Goal: Task Accomplishment & Management: Manage account settings

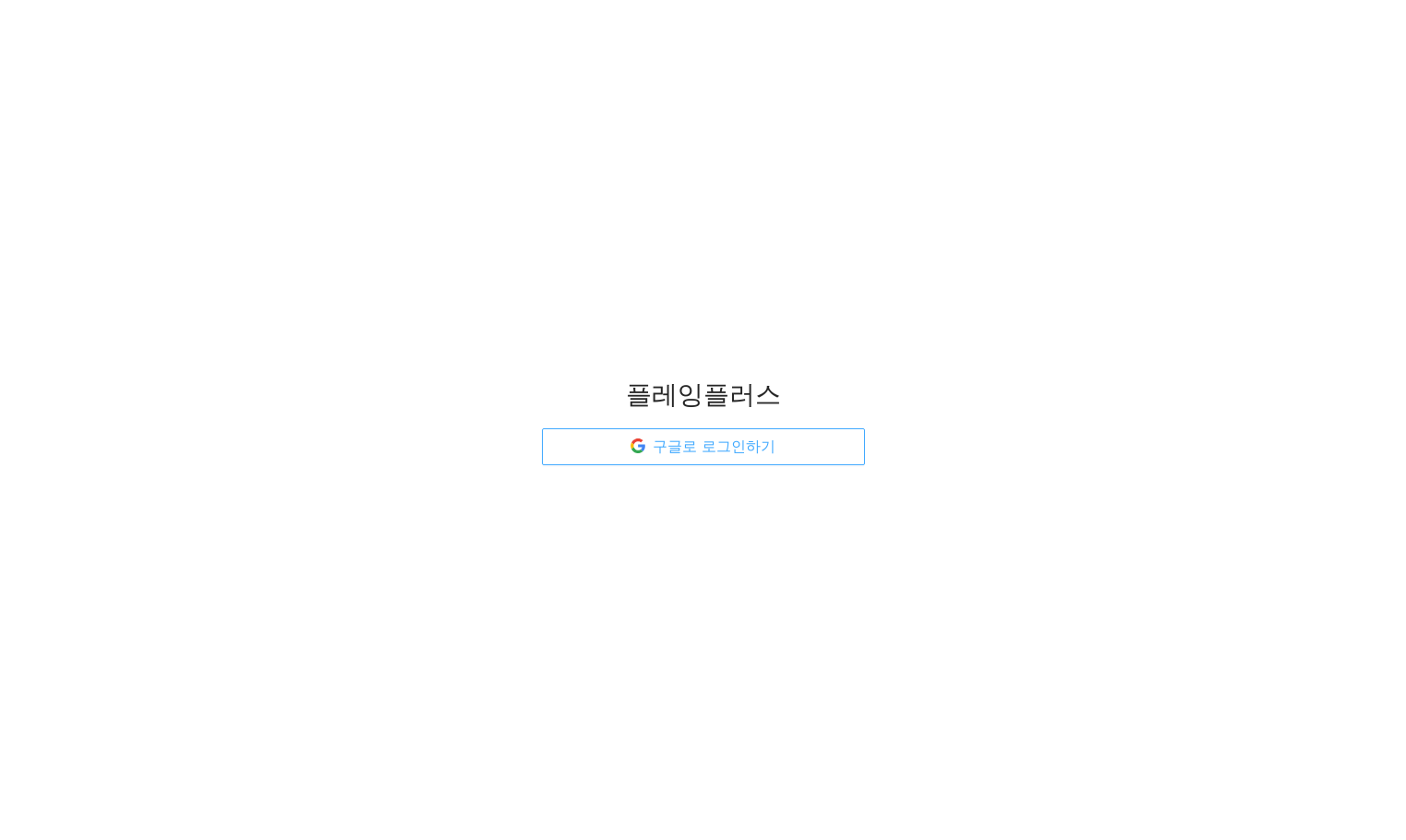
click at [626, 434] on button "구글로 로그인하기" at bounding box center [703, 447] width 324 height 37
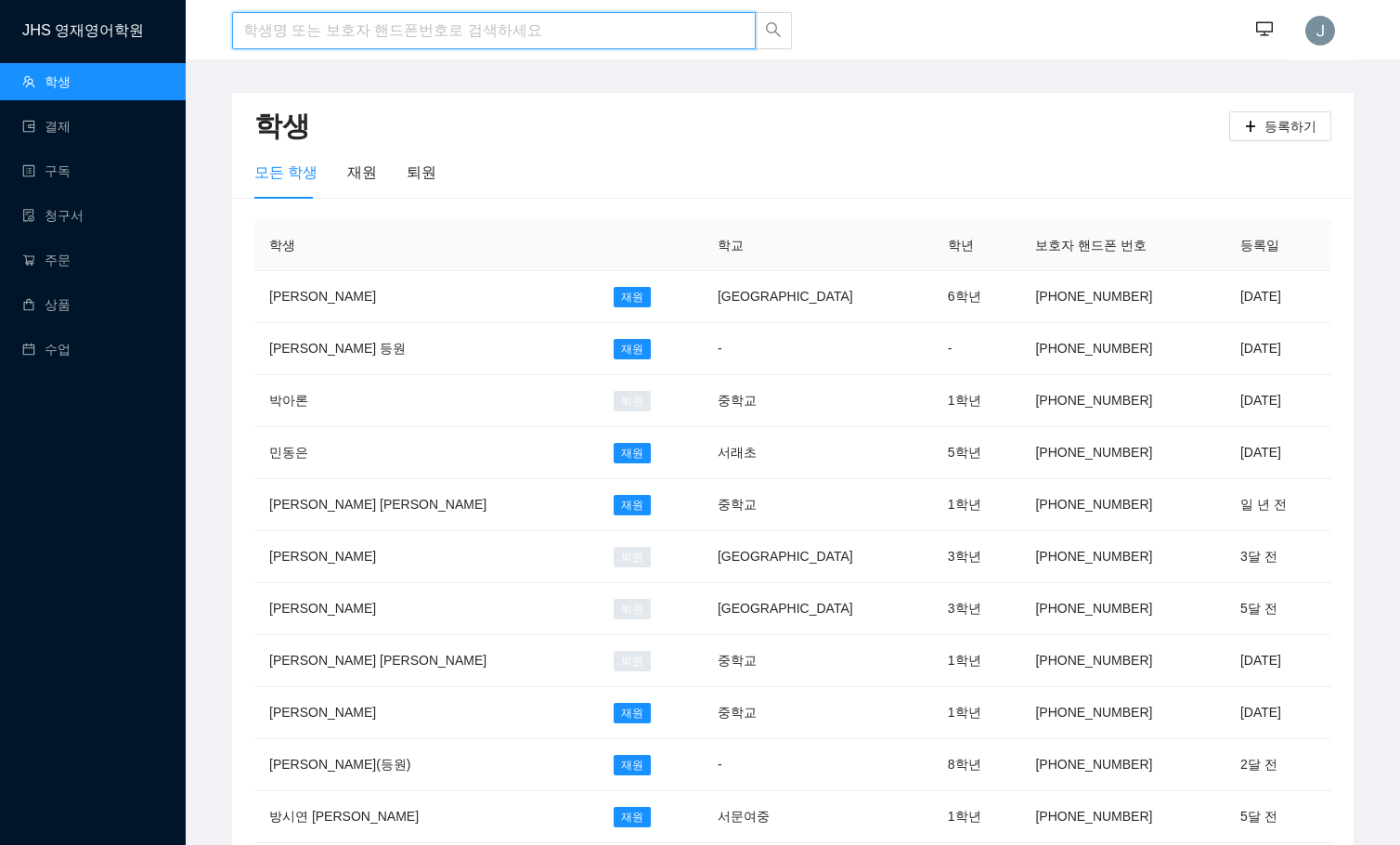
click at [427, 36] on input "search" at bounding box center [494, 30] width 524 height 37
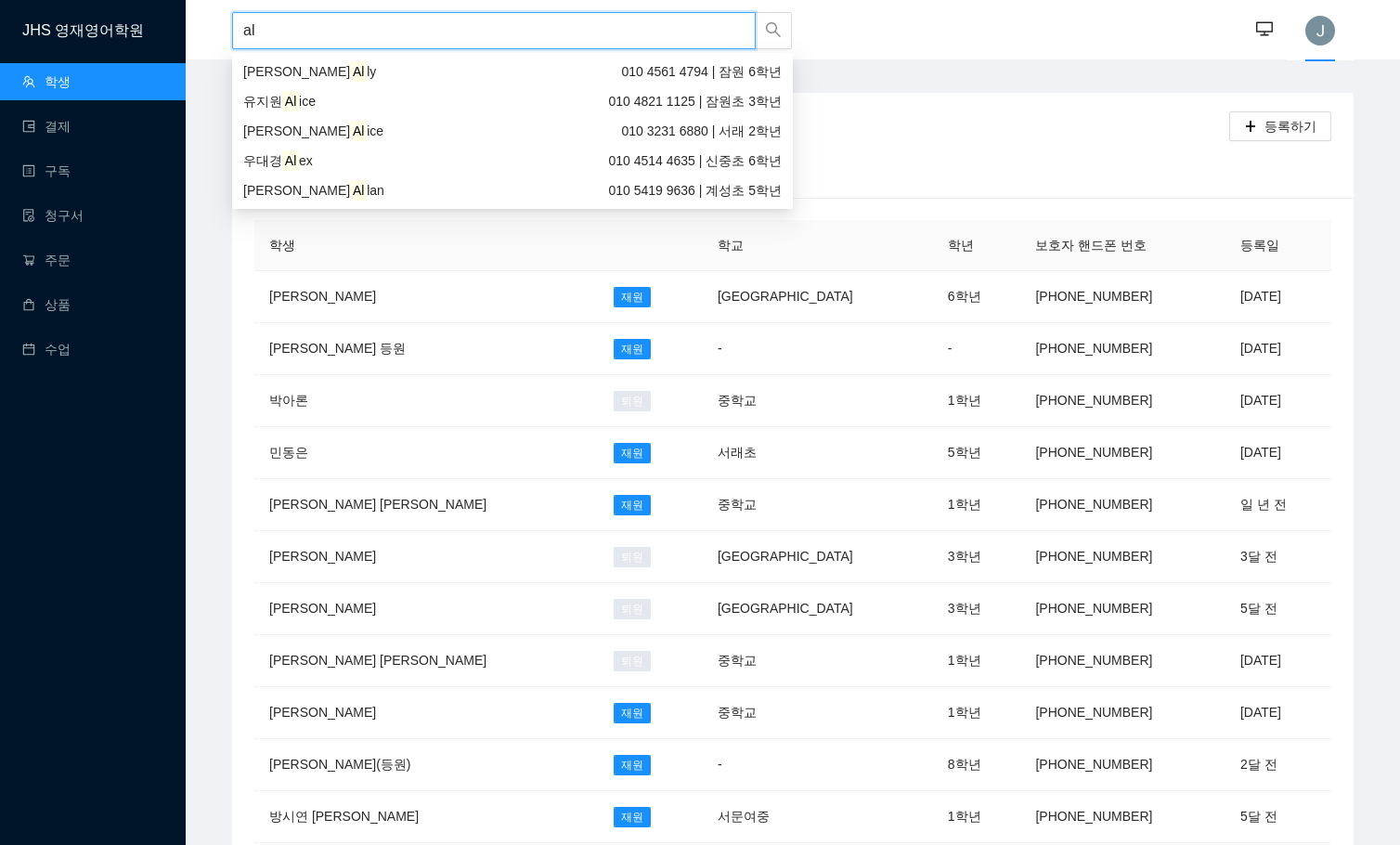
type input "a"
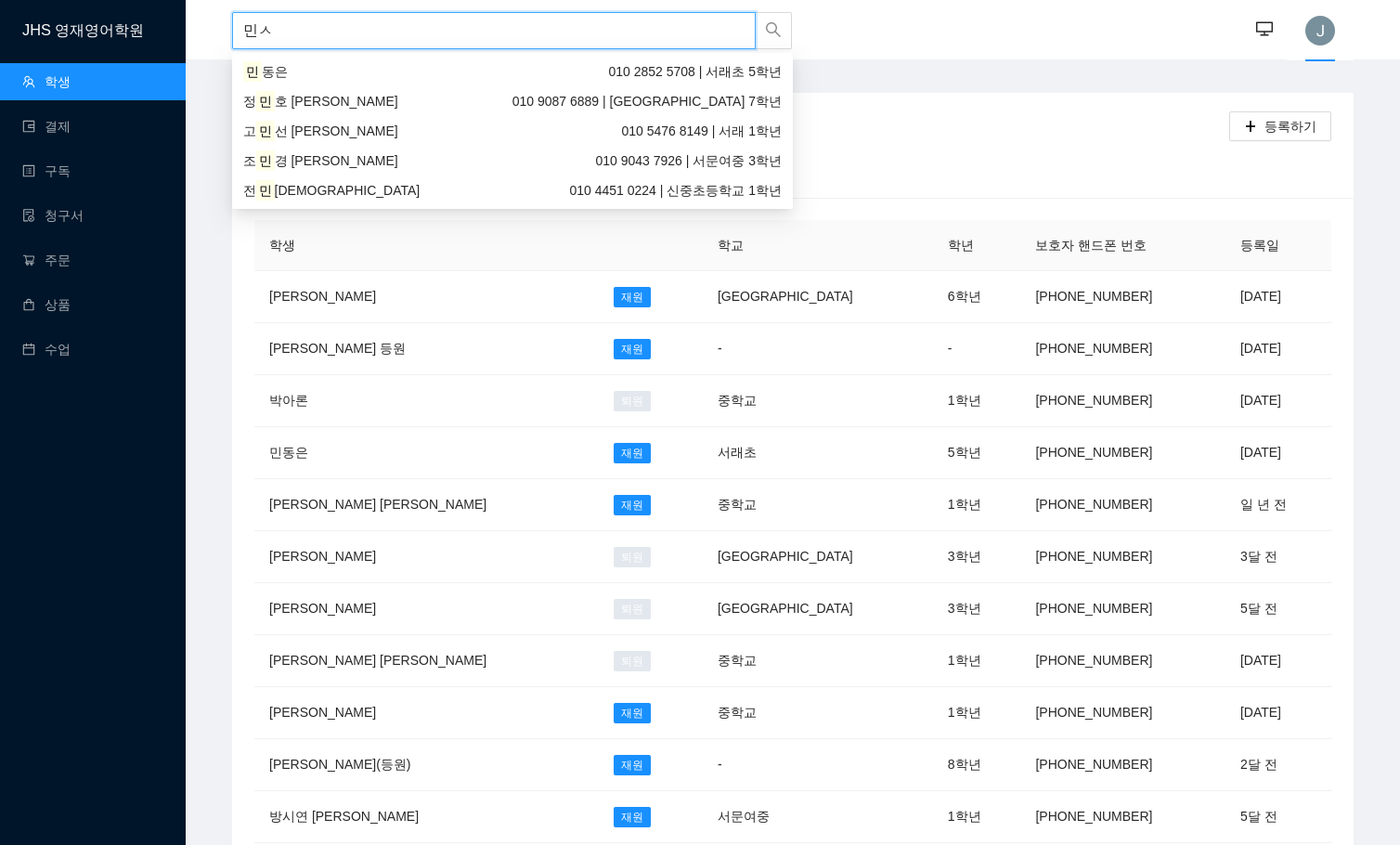
type input "민서"
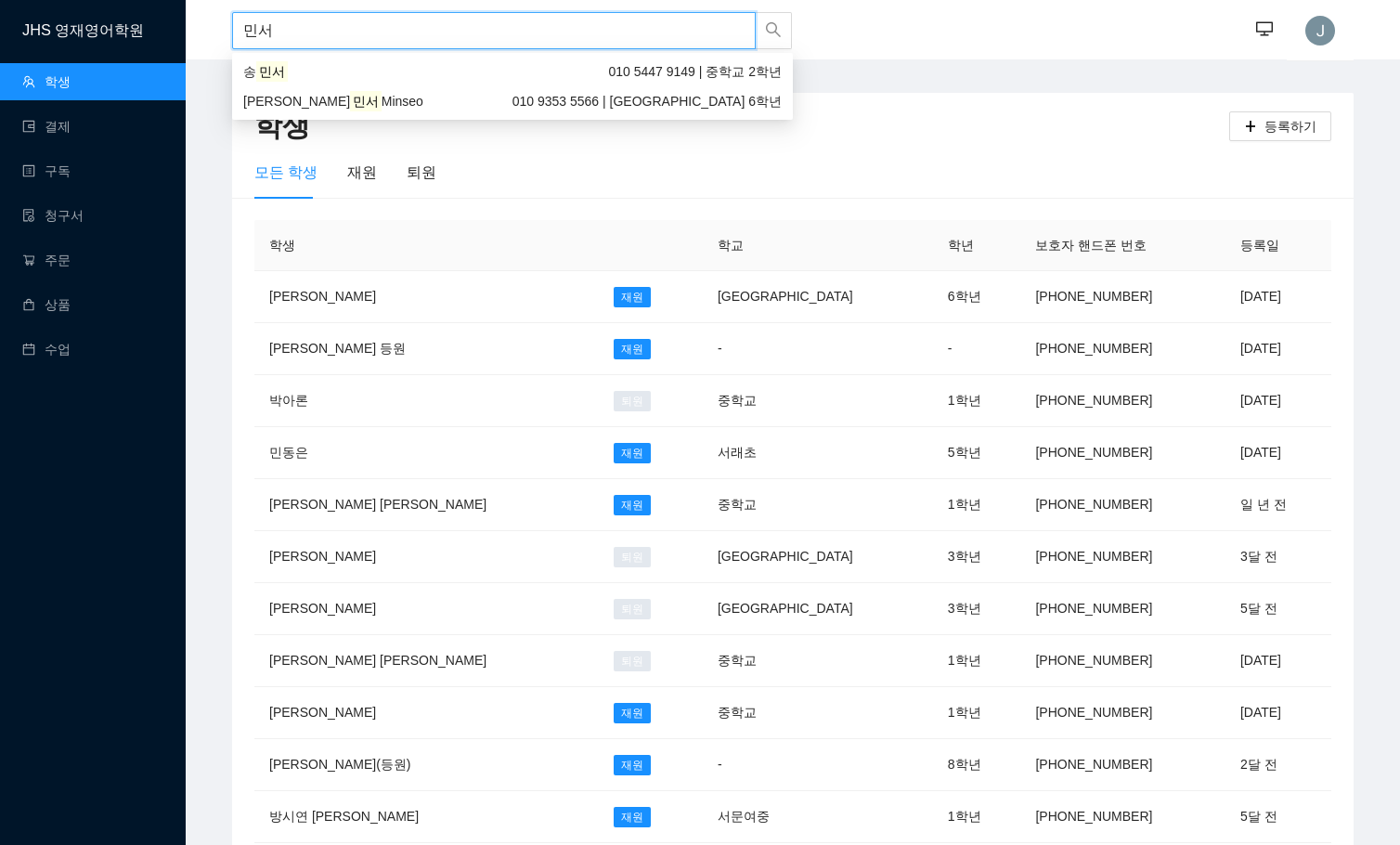
click at [544, 105] on div "김 민서 Minseo 010 9353 5566 | 잠원초등학교 6학년" at bounding box center [512, 101] width 538 height 21
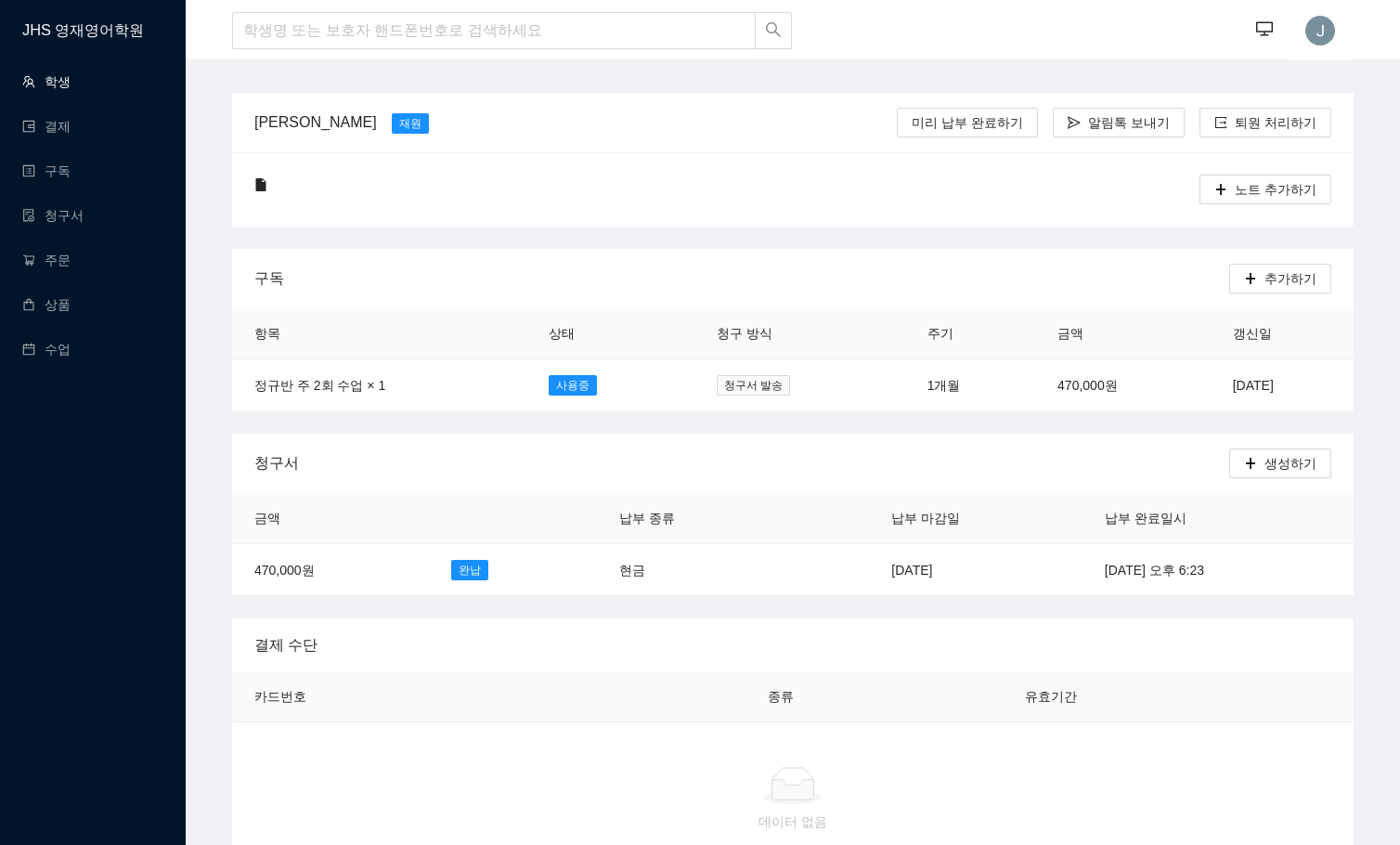
click at [61, 84] on link "학생" at bounding box center [46, 81] width 48 height 15
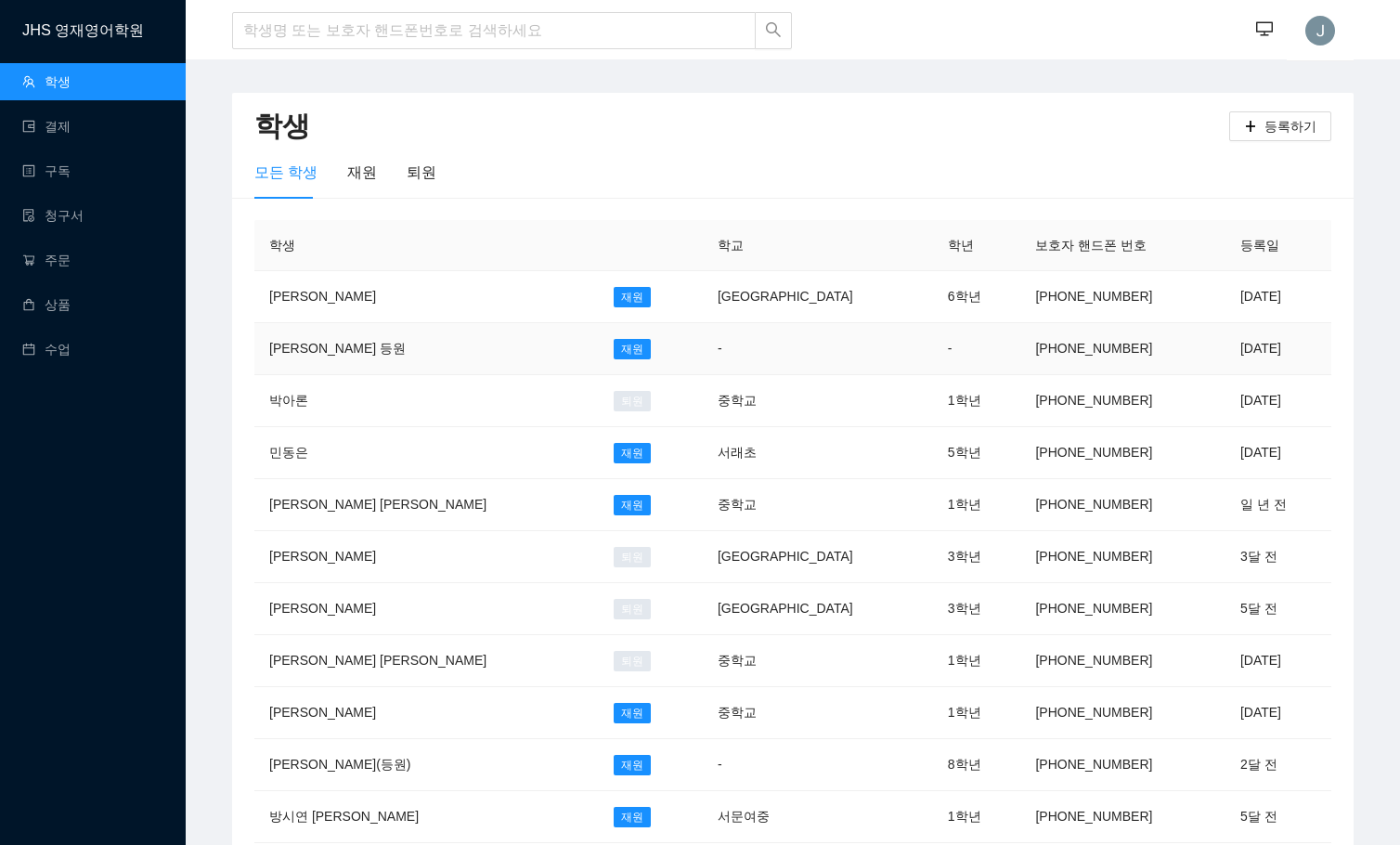
click at [599, 352] on td "재원" at bounding box center [651, 349] width 104 height 52
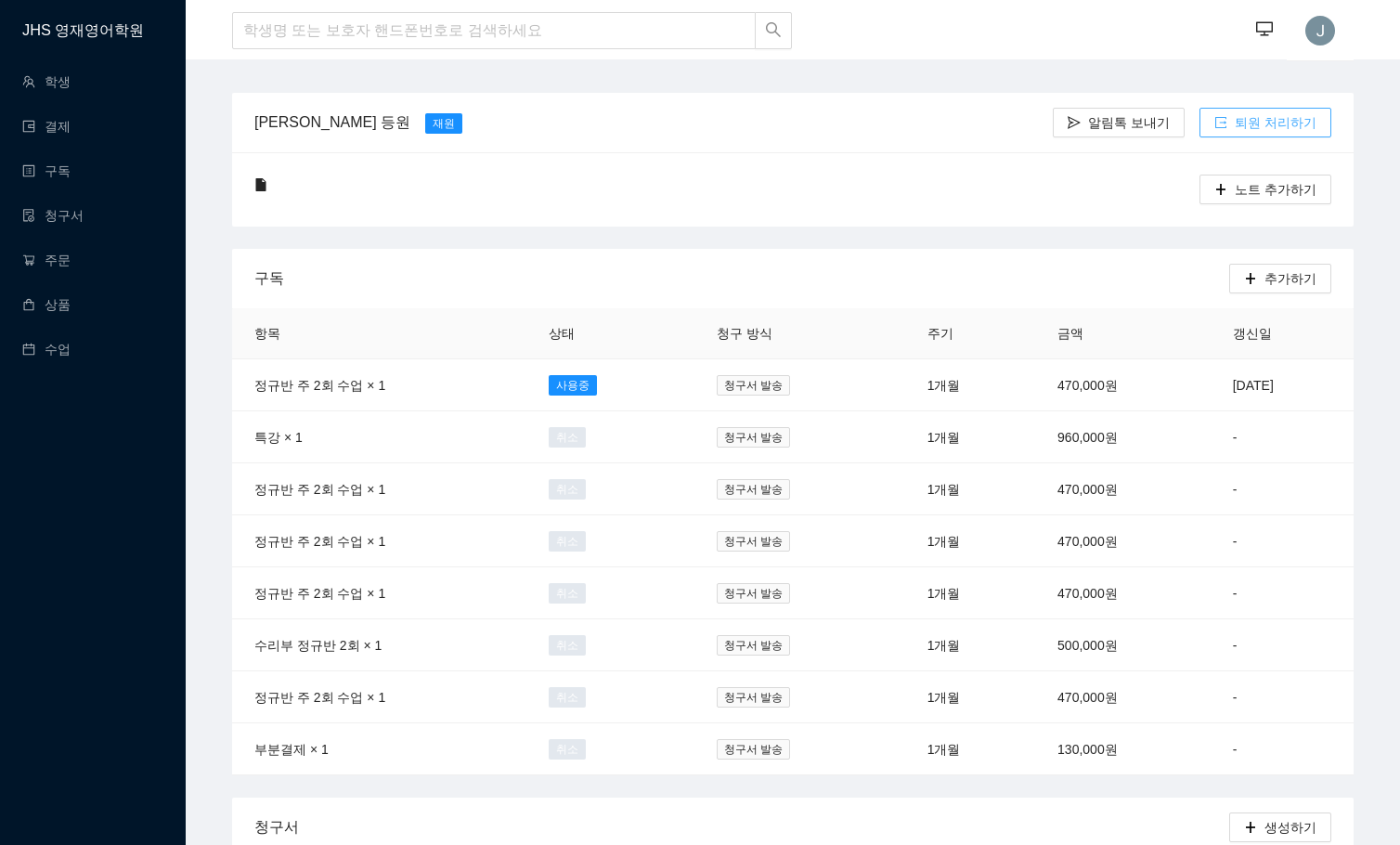
click at [1129, 129] on span "퇴원 처리하기" at bounding box center [1276, 122] width 82 height 21
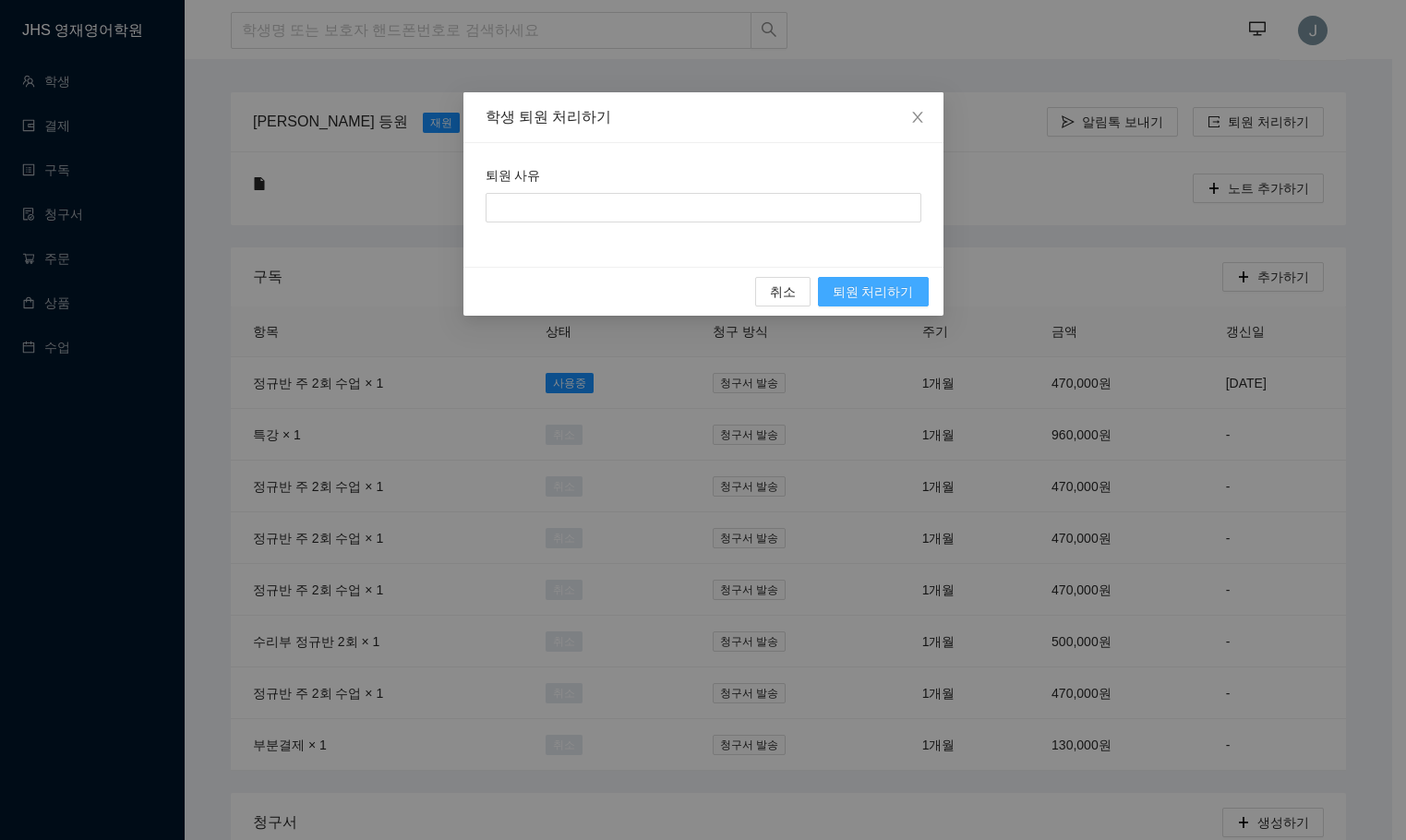
click at [861, 288] on span "퇴원 처리하기" at bounding box center [874, 291] width 82 height 20
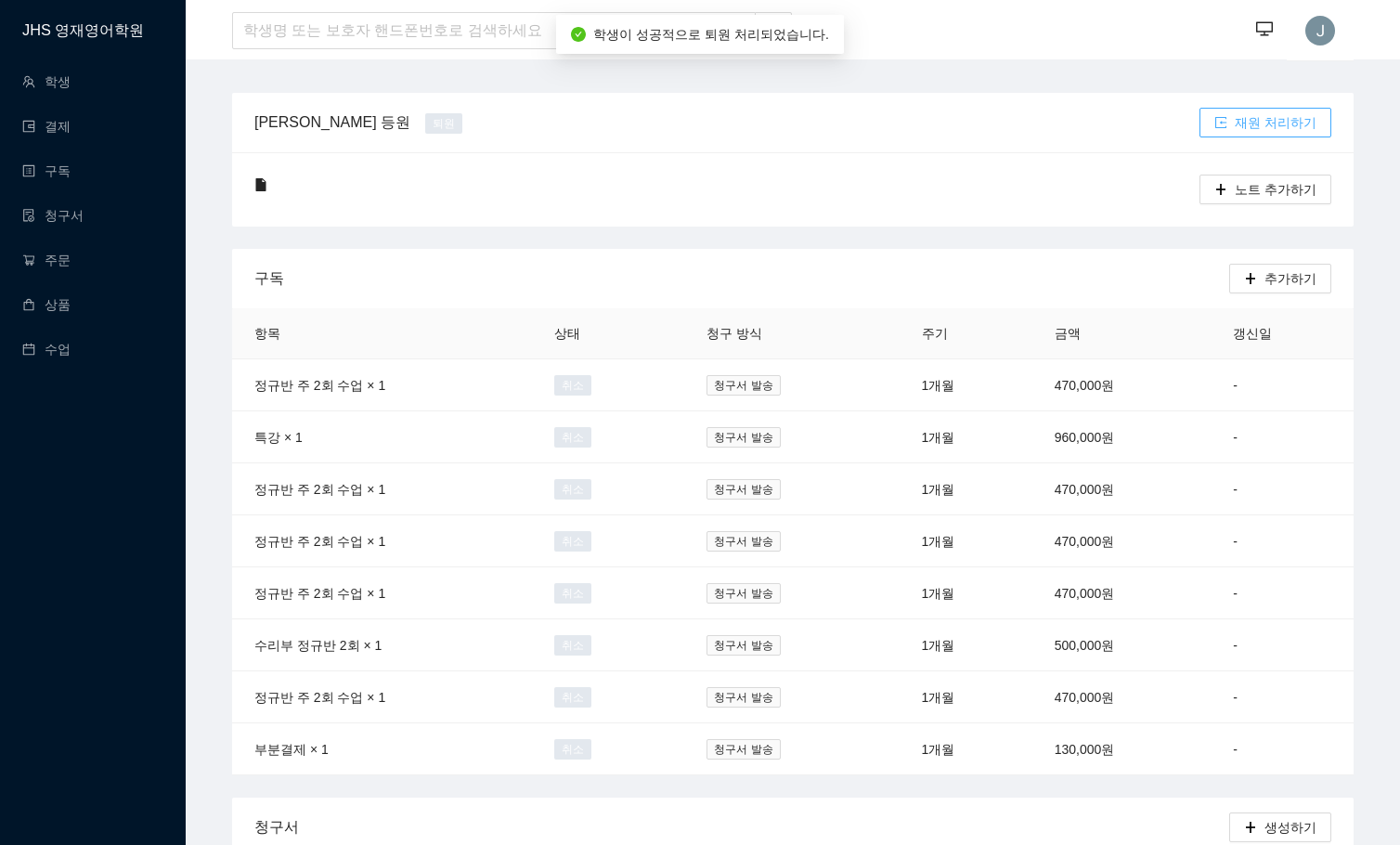
click at [1129, 123] on span "재원 처리하기" at bounding box center [1276, 122] width 82 height 21
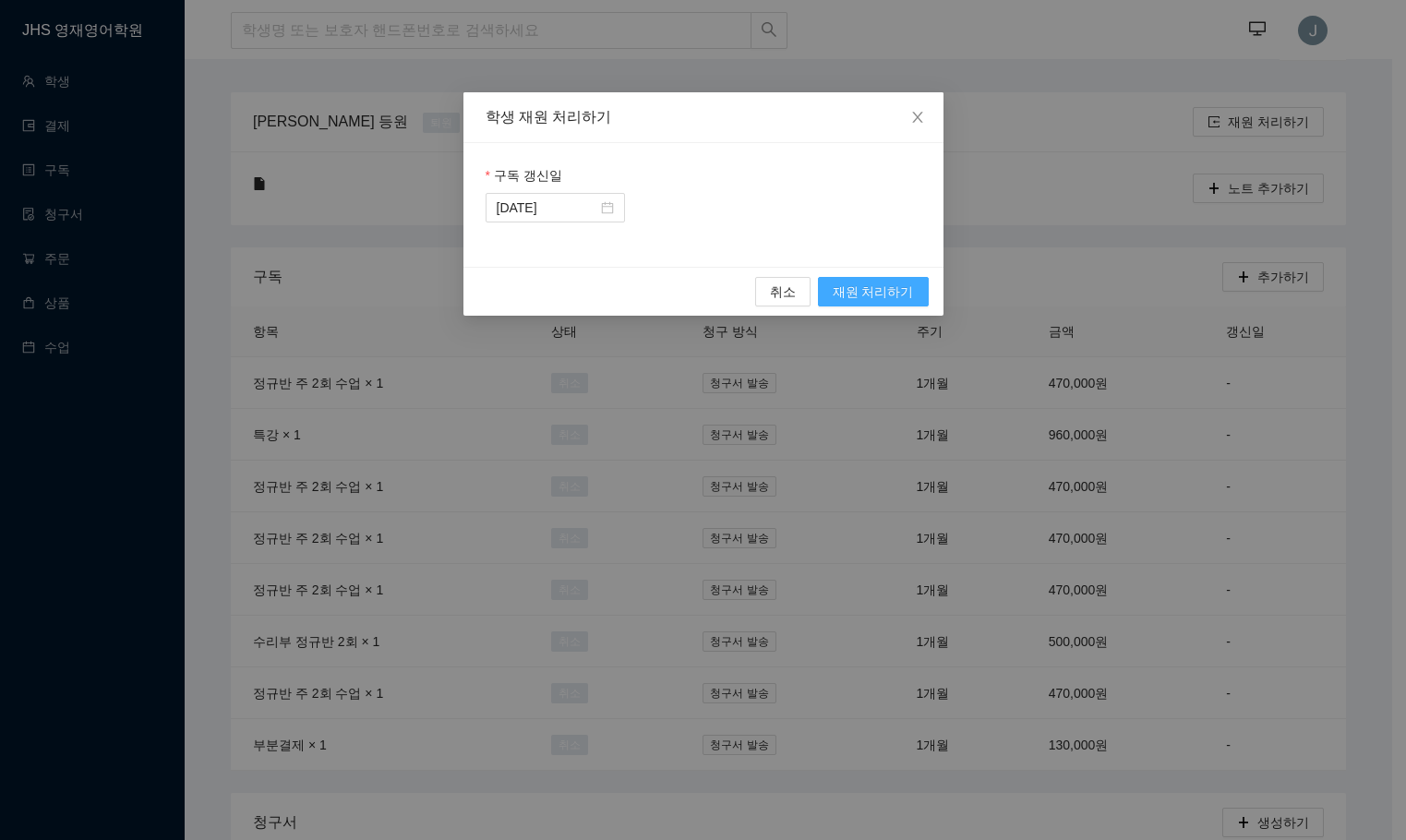
click at [885, 278] on button "재원 처리하기" at bounding box center [874, 291] width 111 height 29
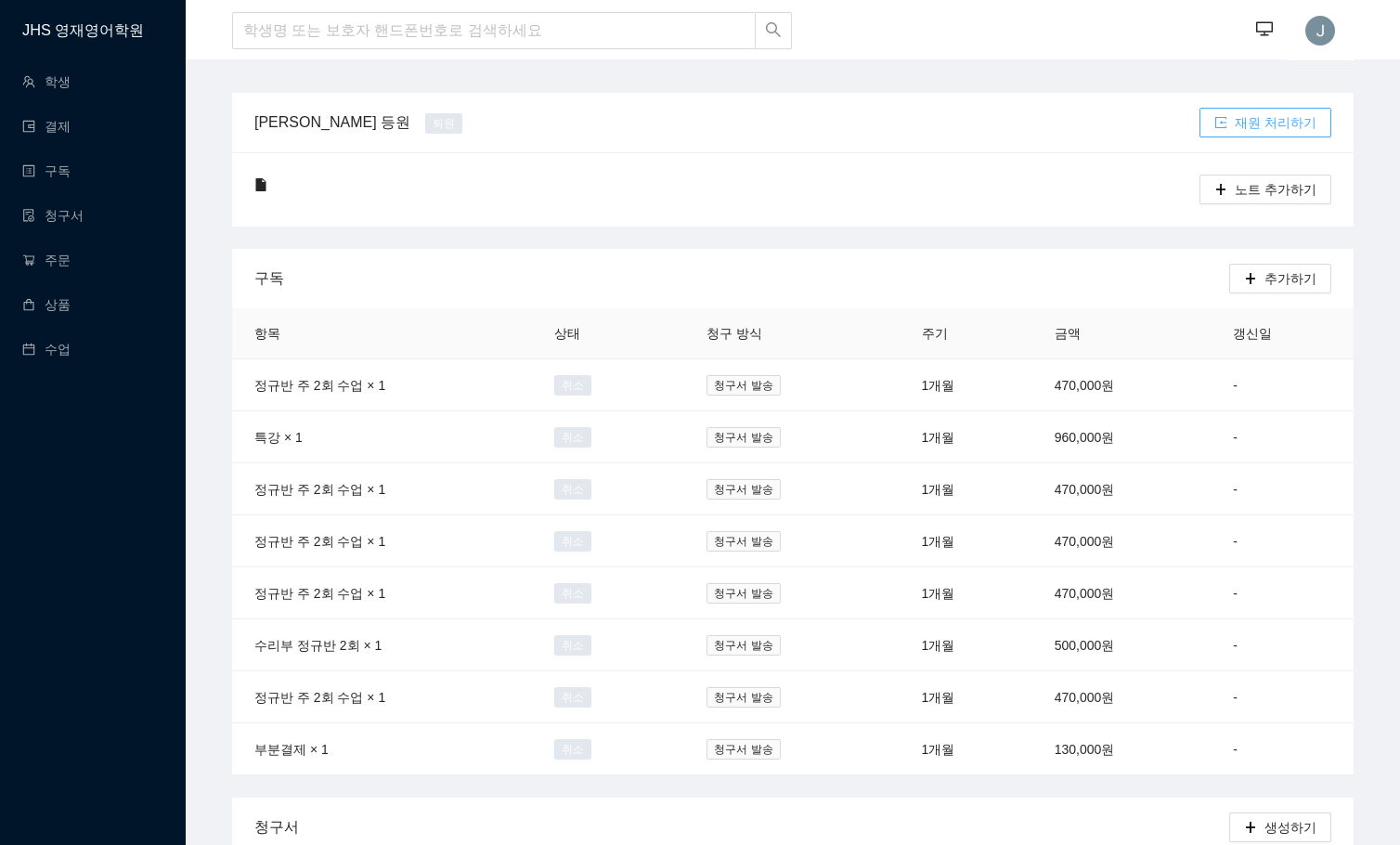
click at [1129, 125] on span "재원 처리하기" at bounding box center [1276, 122] width 82 height 21
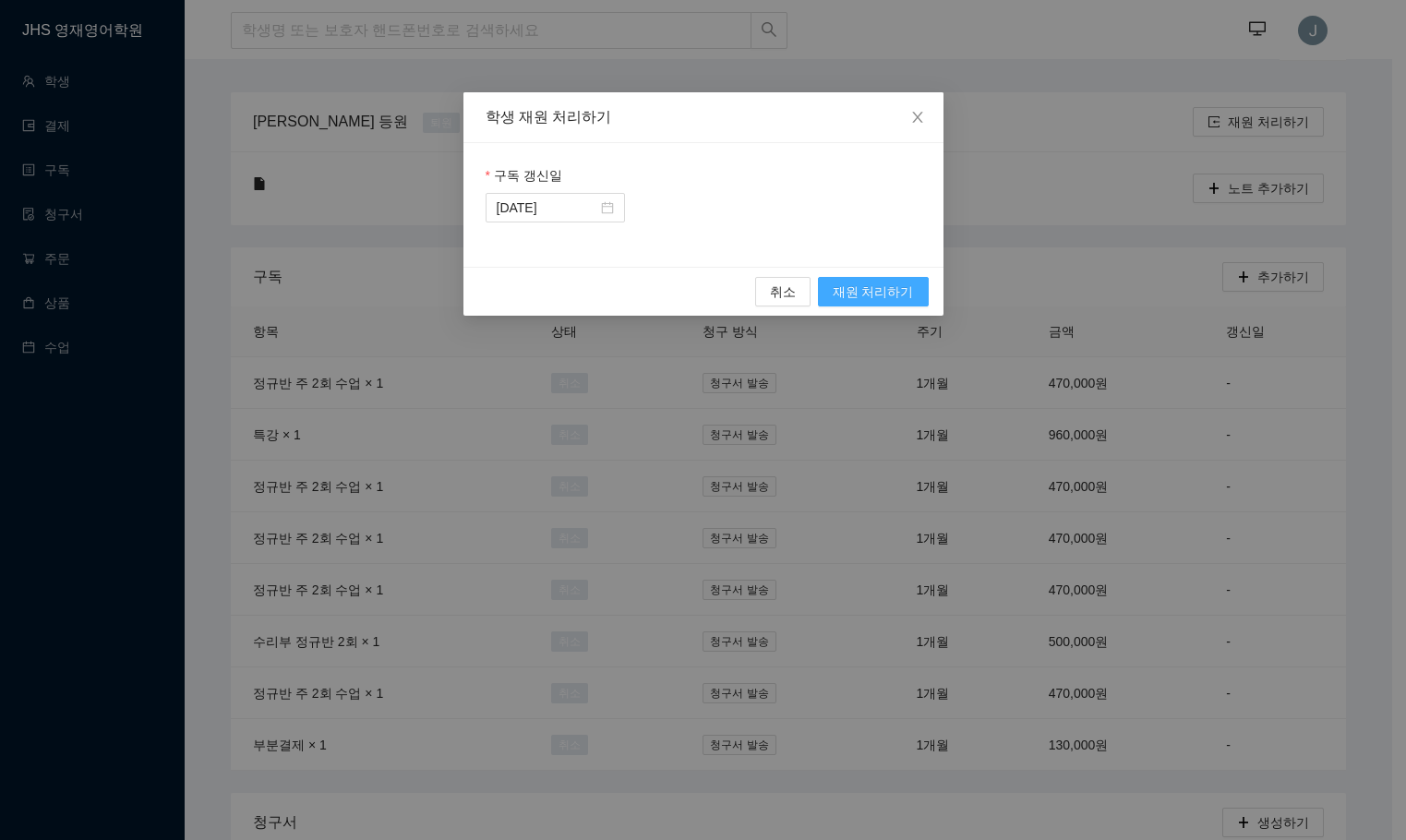
click at [882, 286] on span "재원 처리하기" at bounding box center [874, 291] width 82 height 20
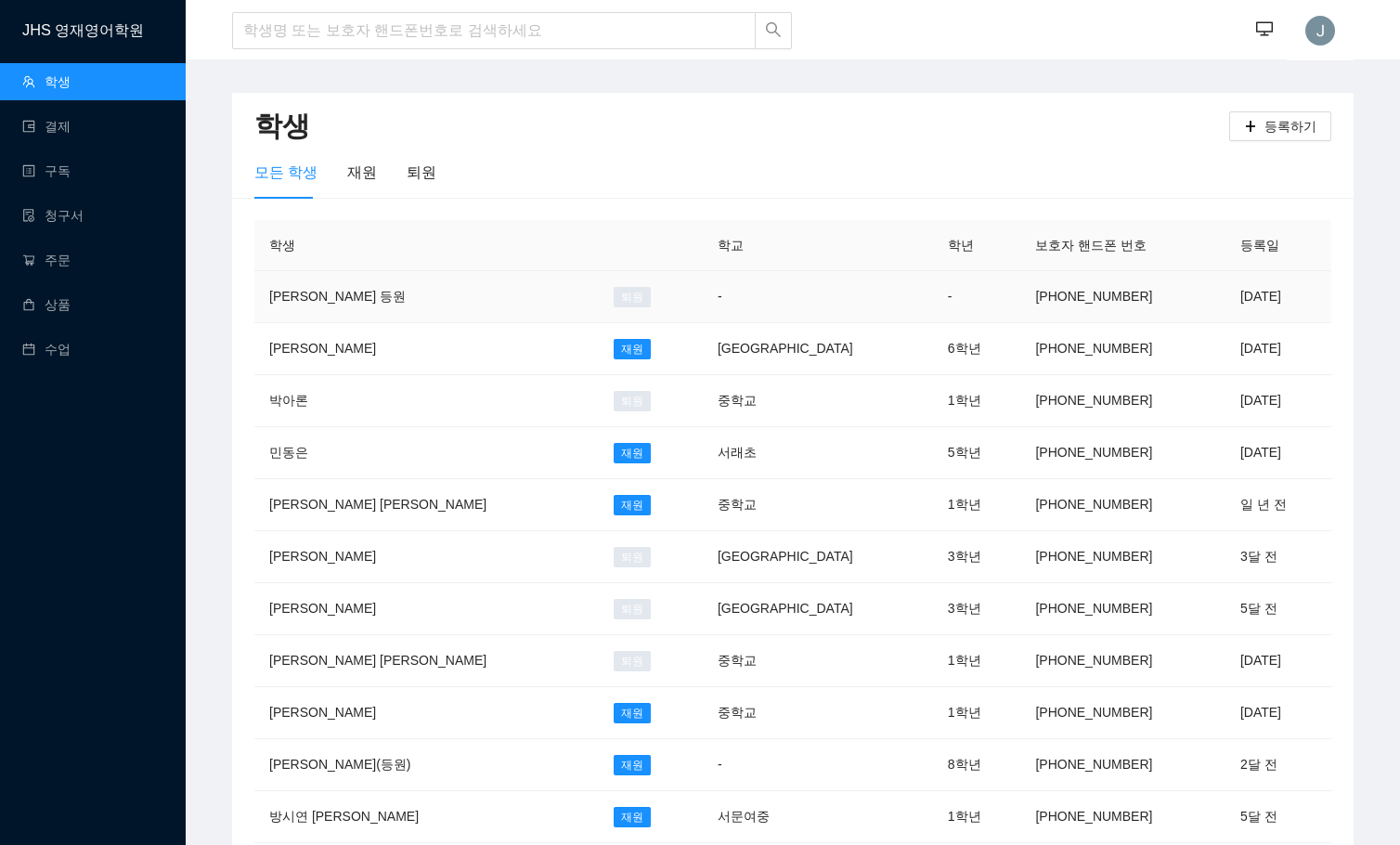
click at [702, 294] on td "-" at bounding box center [818, 296] width 231 height 52
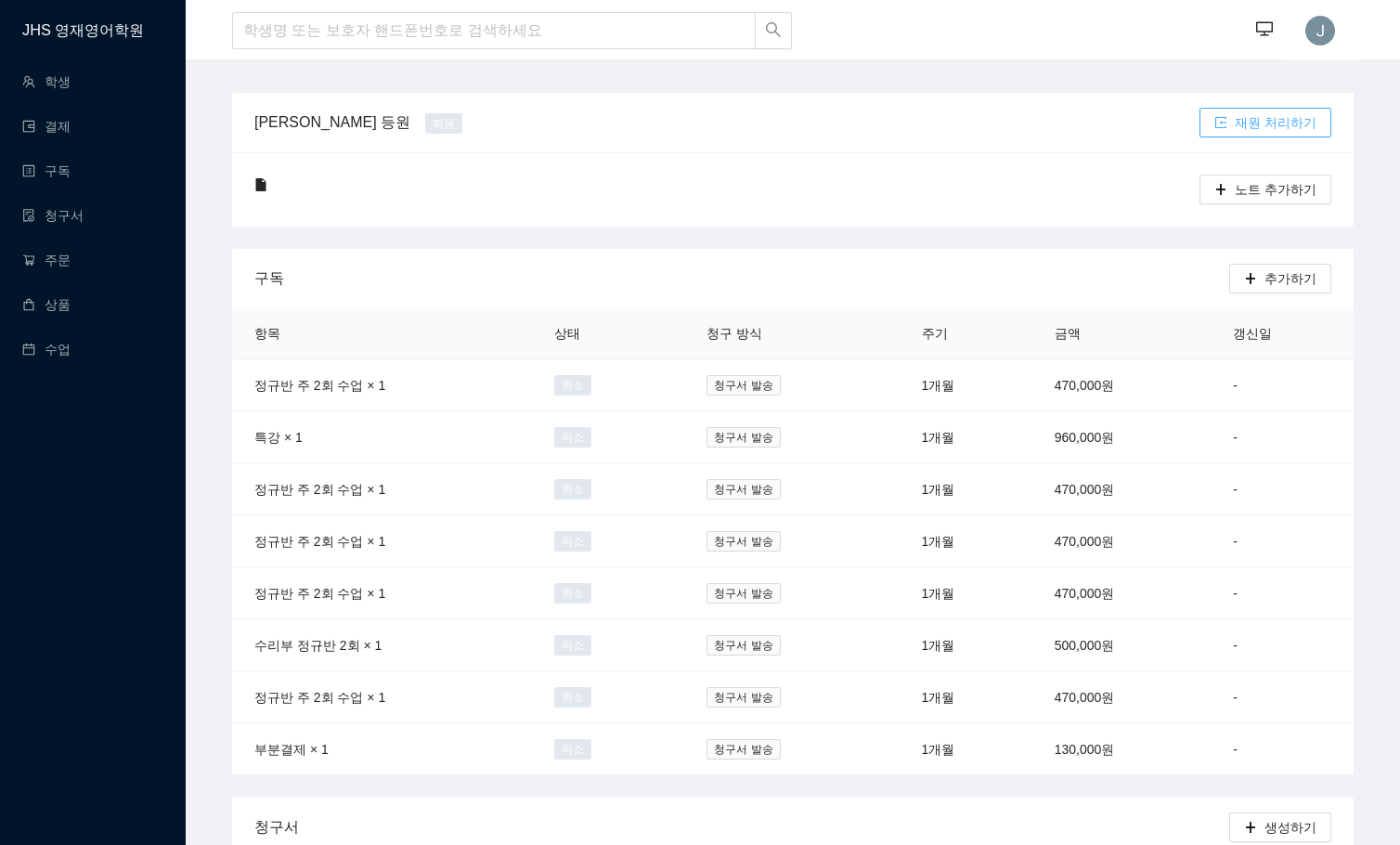
click at [1294, 123] on span "재원 처리하기" at bounding box center [1276, 122] width 82 height 21
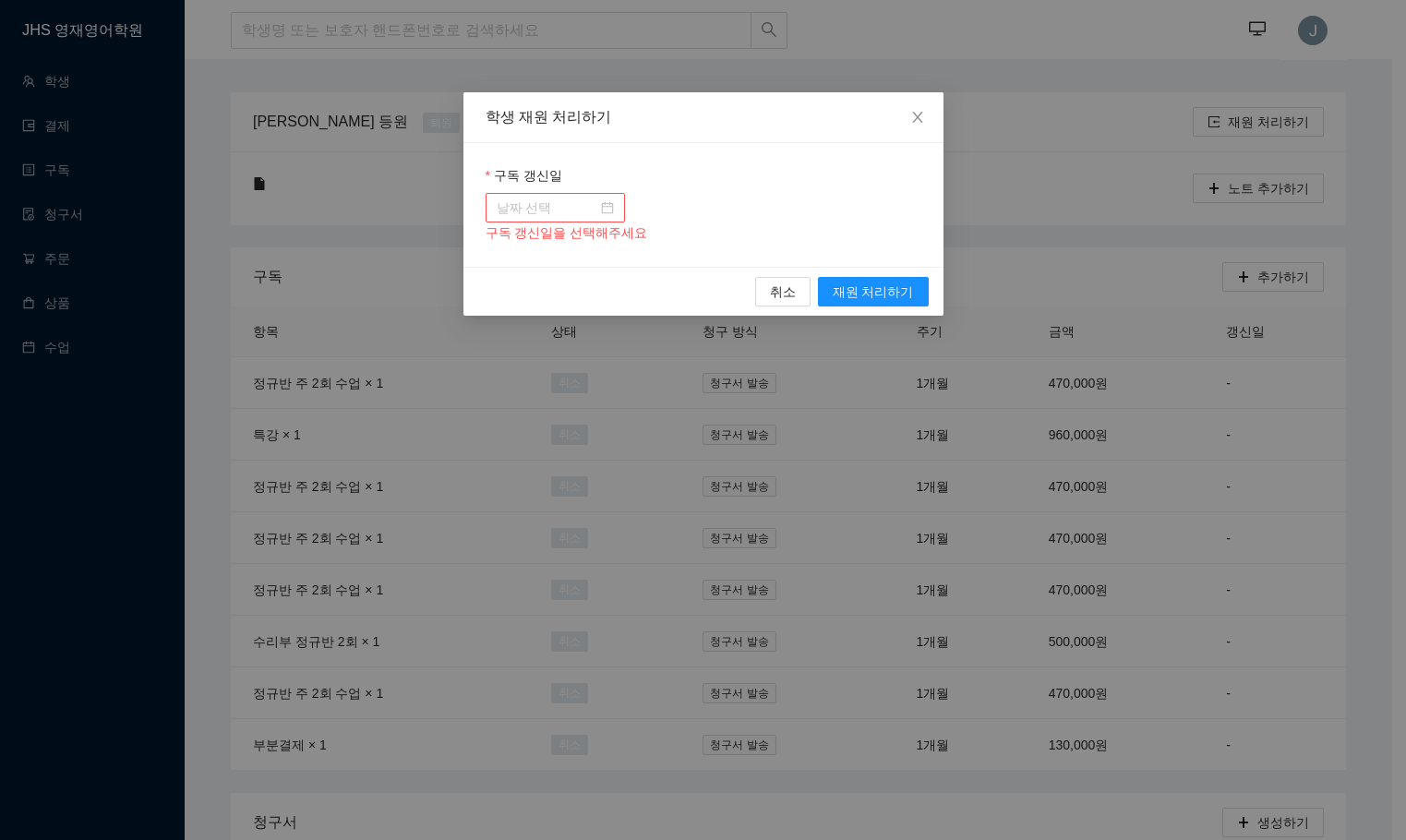
click at [544, 200] on input "구독 갱신일" at bounding box center [547, 207] width 101 height 20
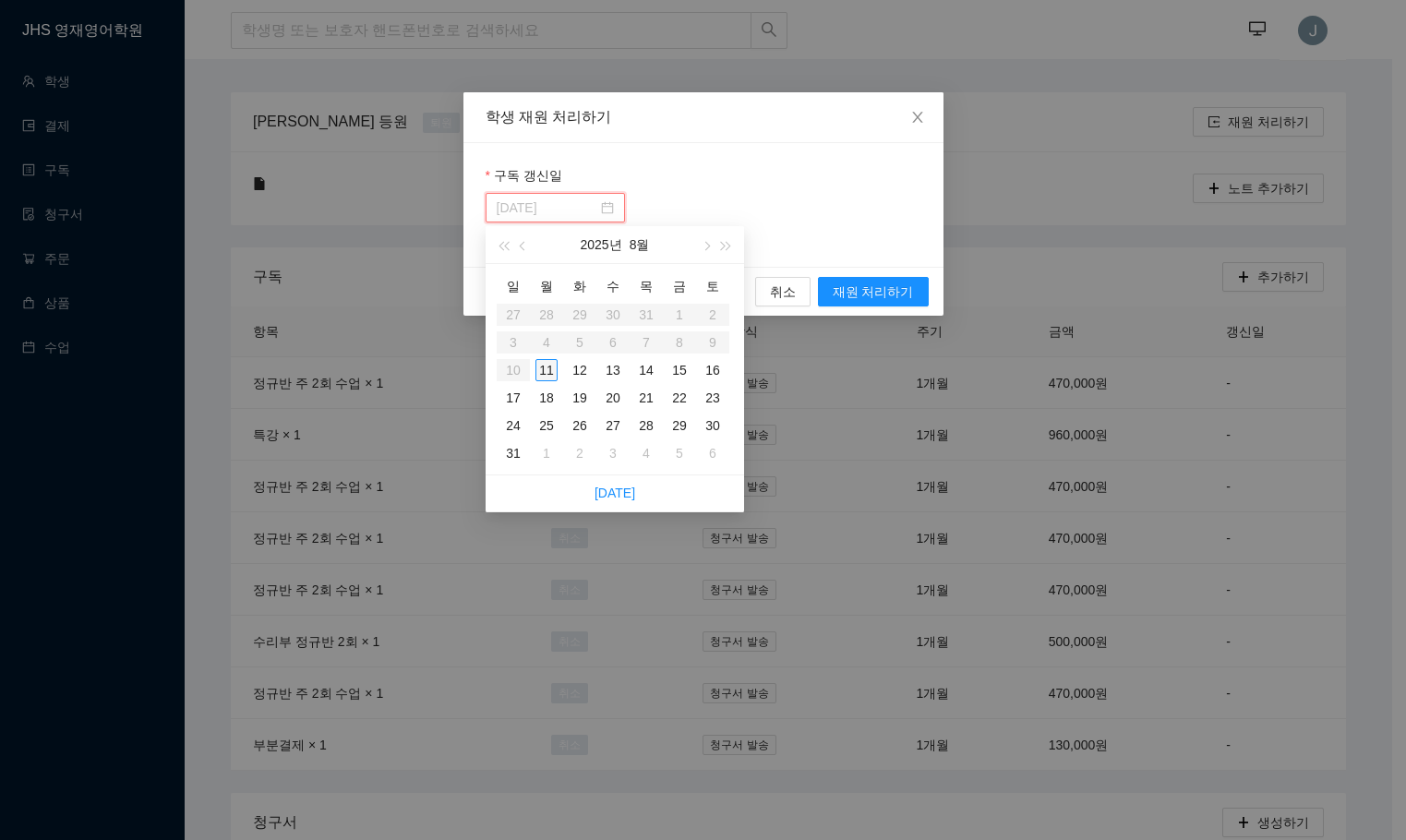
type input "[DATE]"
click at [556, 373] on div "11" at bounding box center [546, 370] width 22 height 22
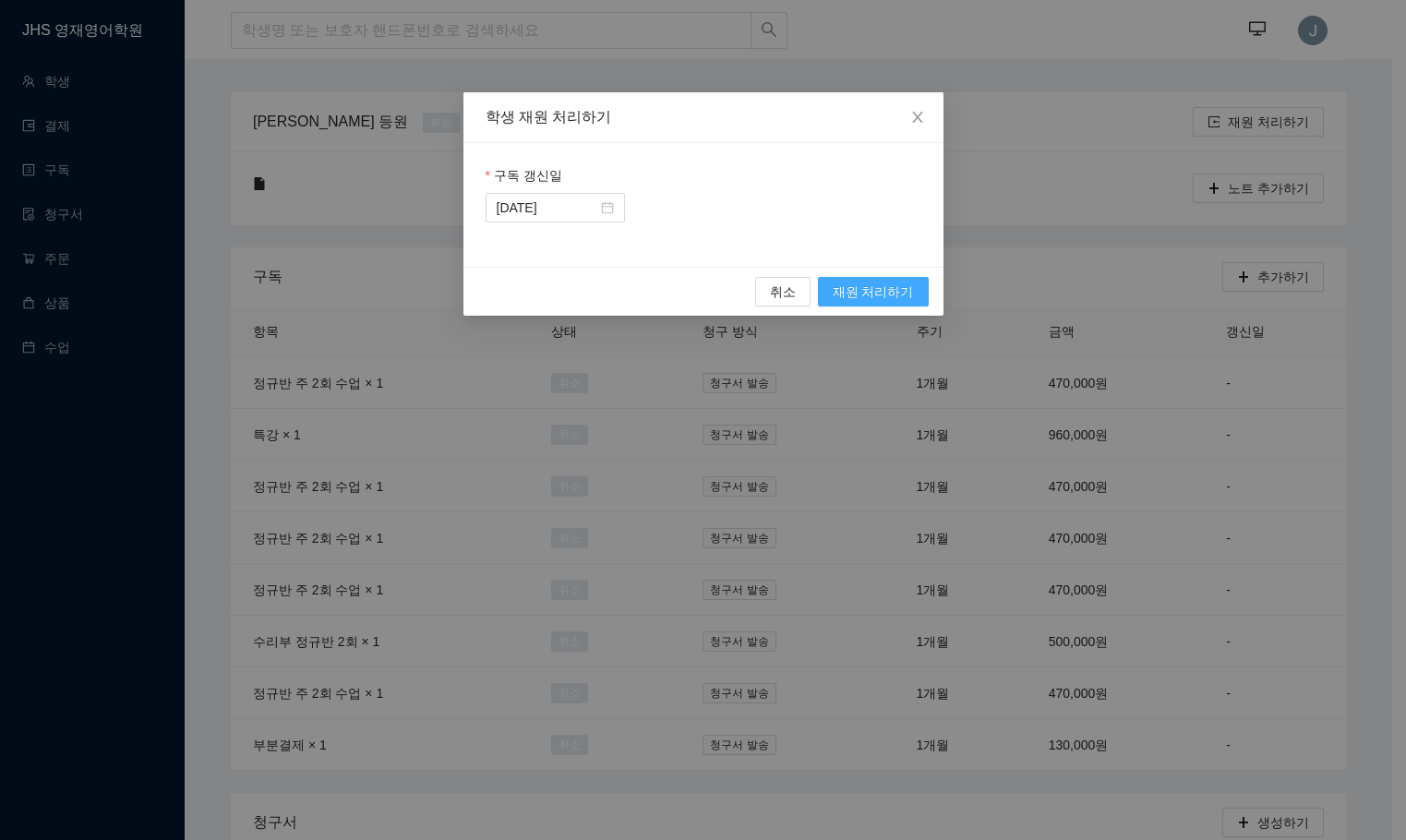
click at [855, 299] on span "재원 처리하기" at bounding box center [874, 291] width 82 height 20
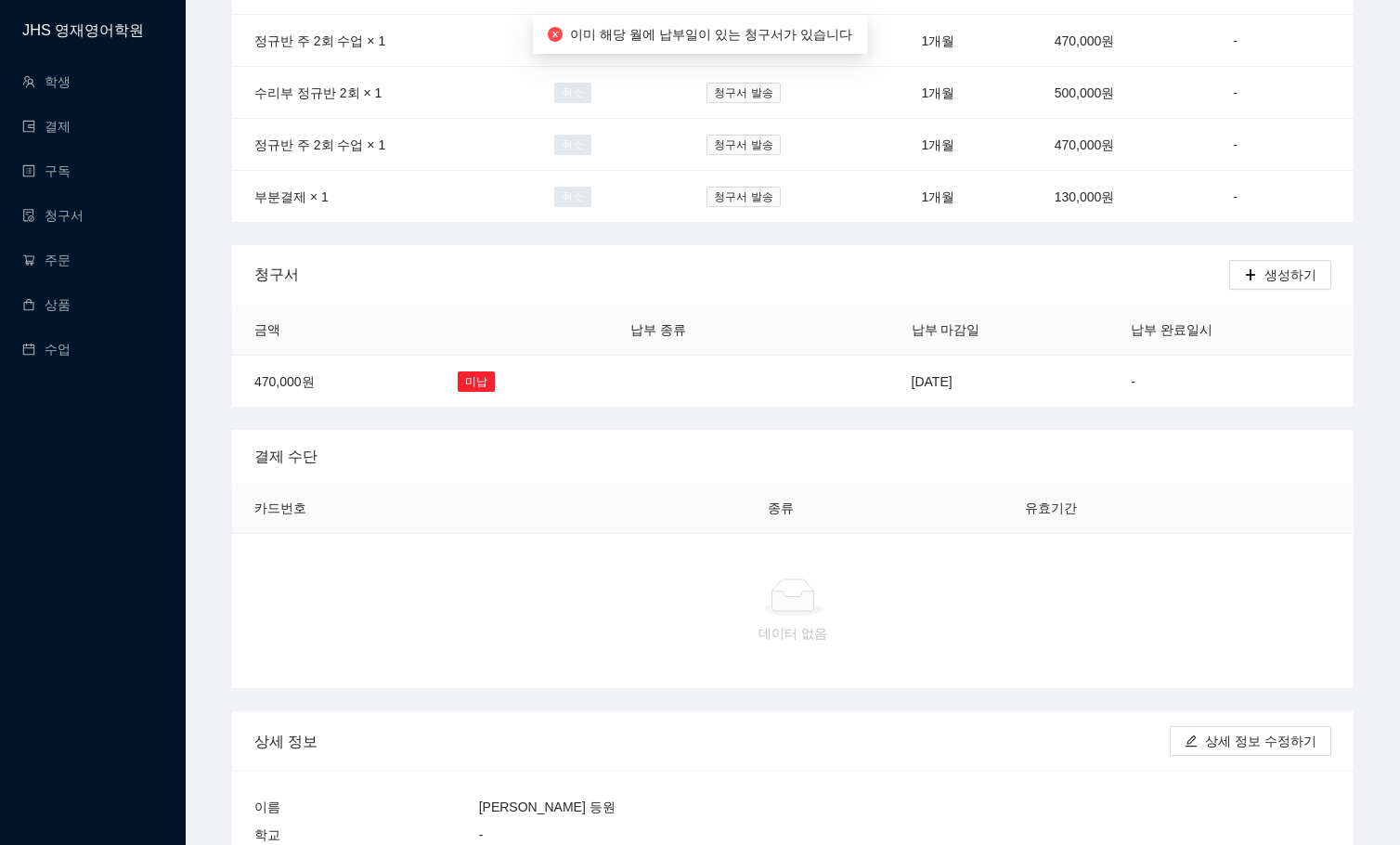
scroll to position [557, 0]
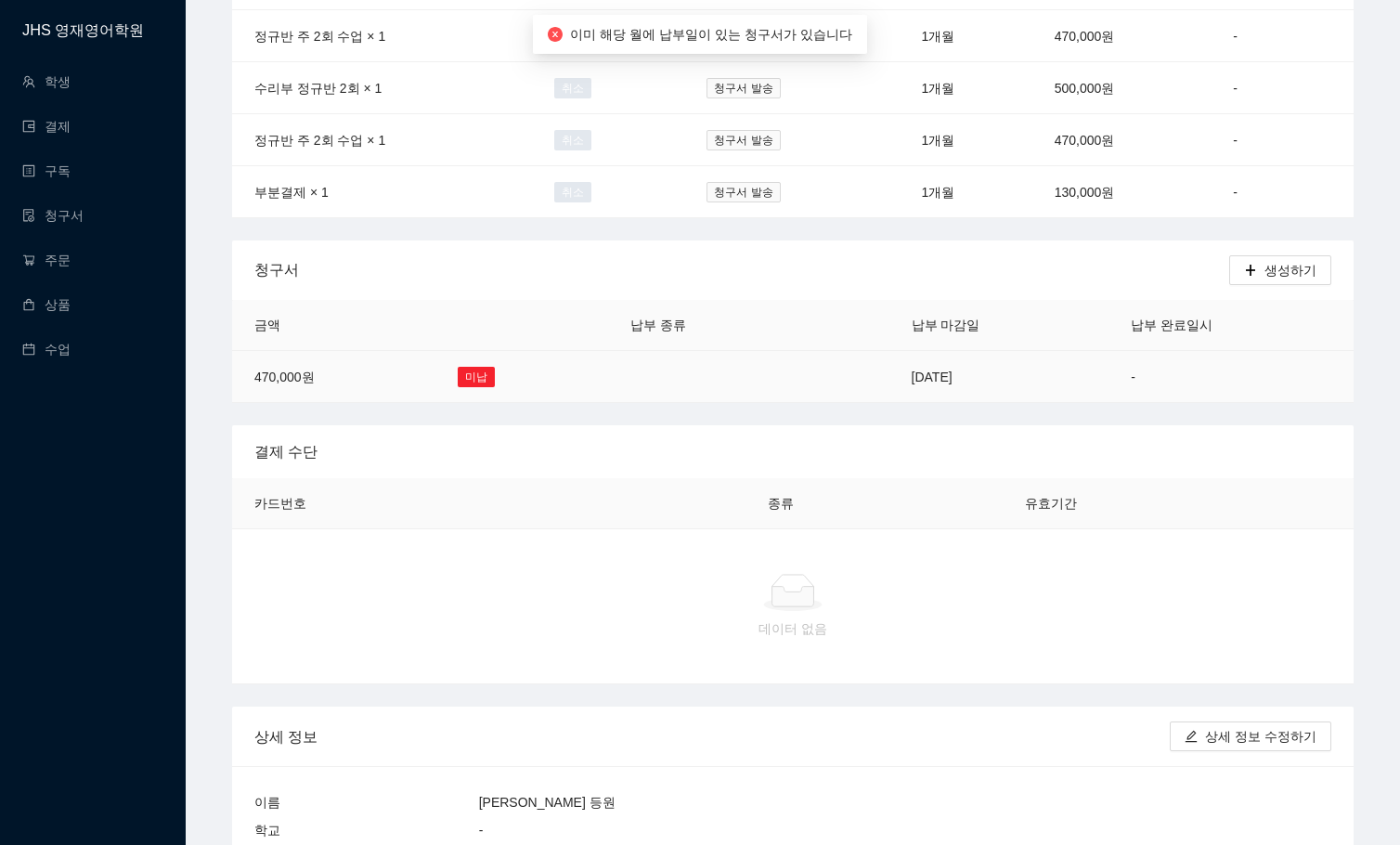
click at [651, 381] on td at bounding box center [704, 376] width 194 height 52
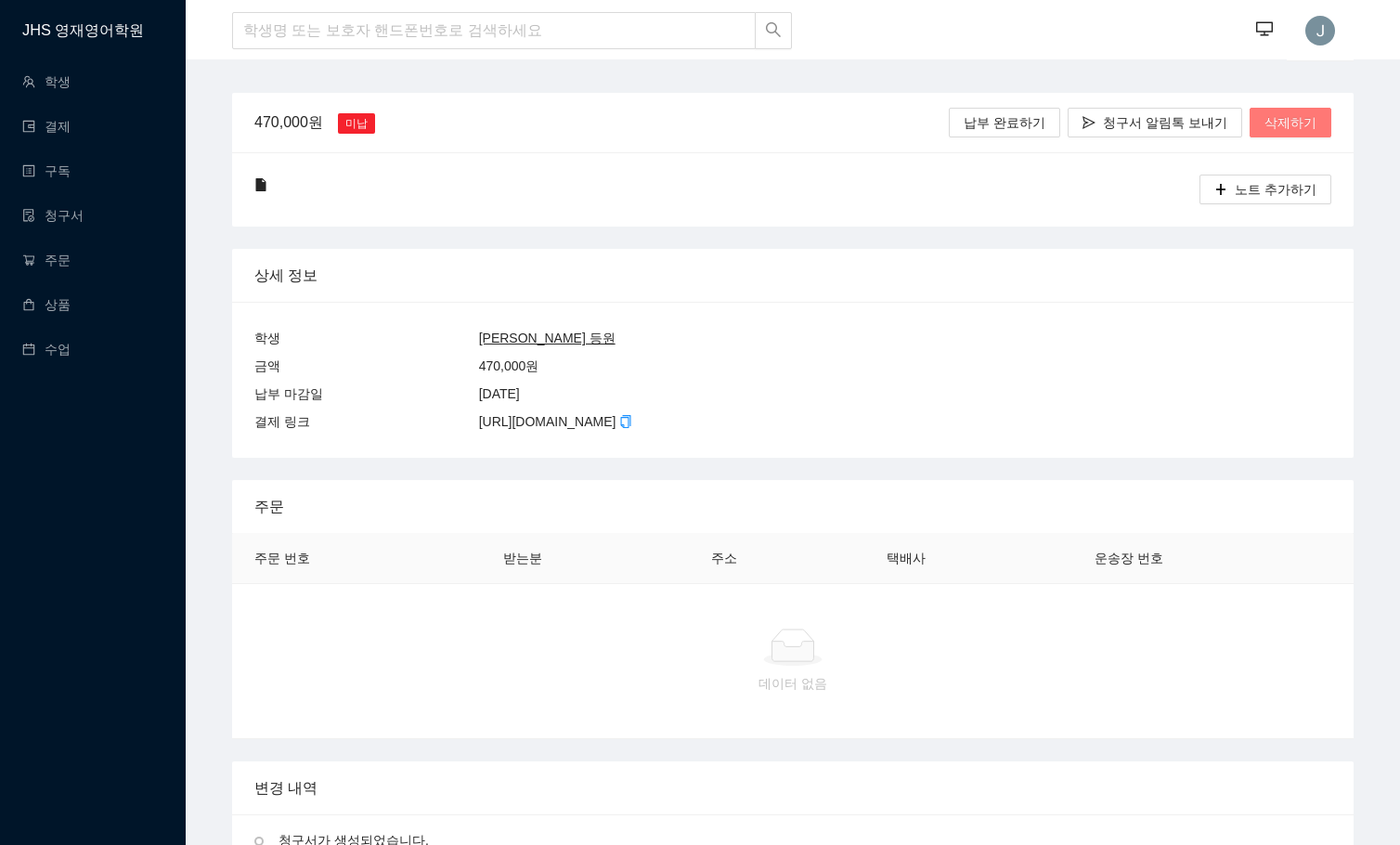
click at [1276, 117] on span "삭제하기" at bounding box center [1290, 122] width 52 height 21
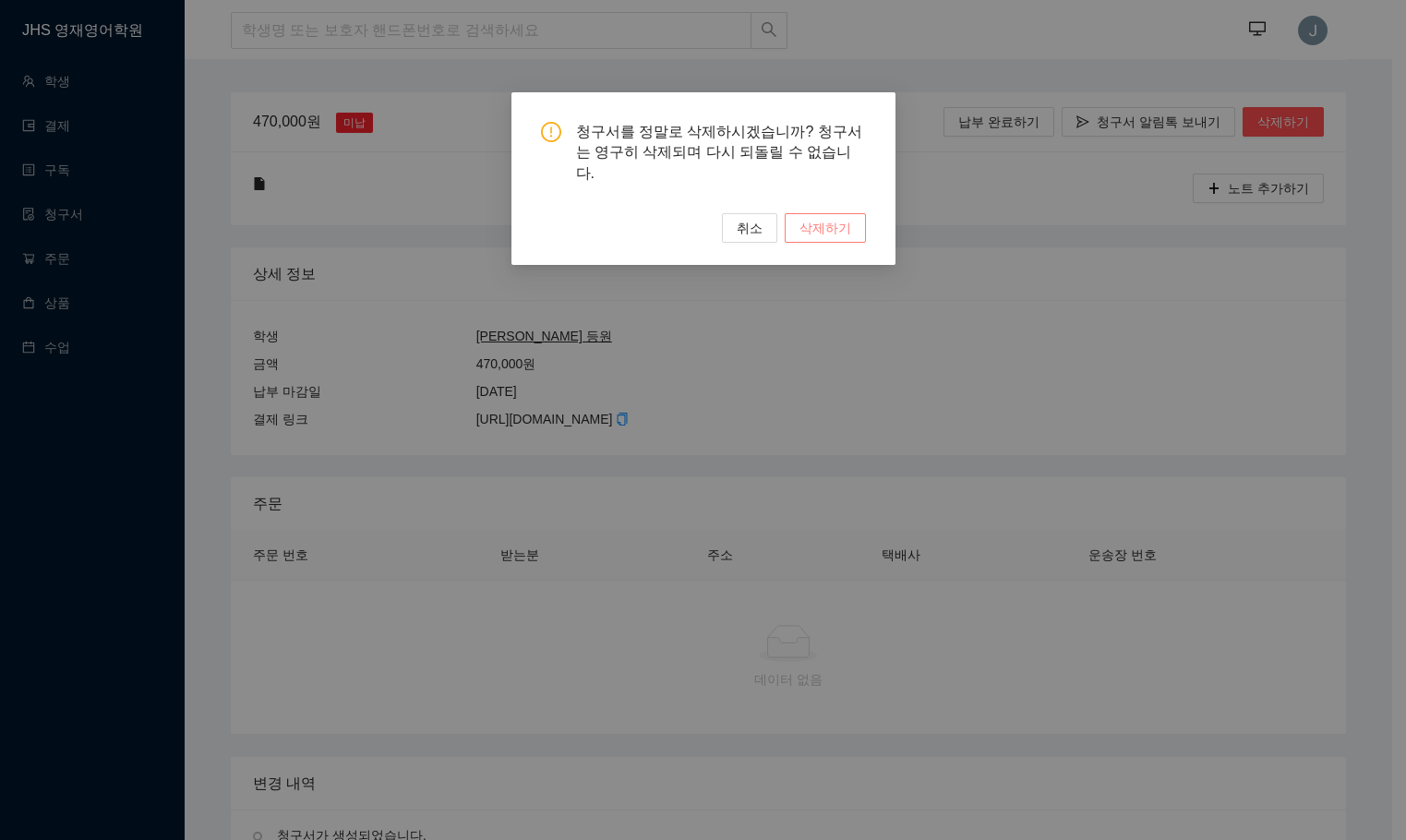
click at [847, 218] on span "삭제하기" at bounding box center [825, 227] width 51 height 20
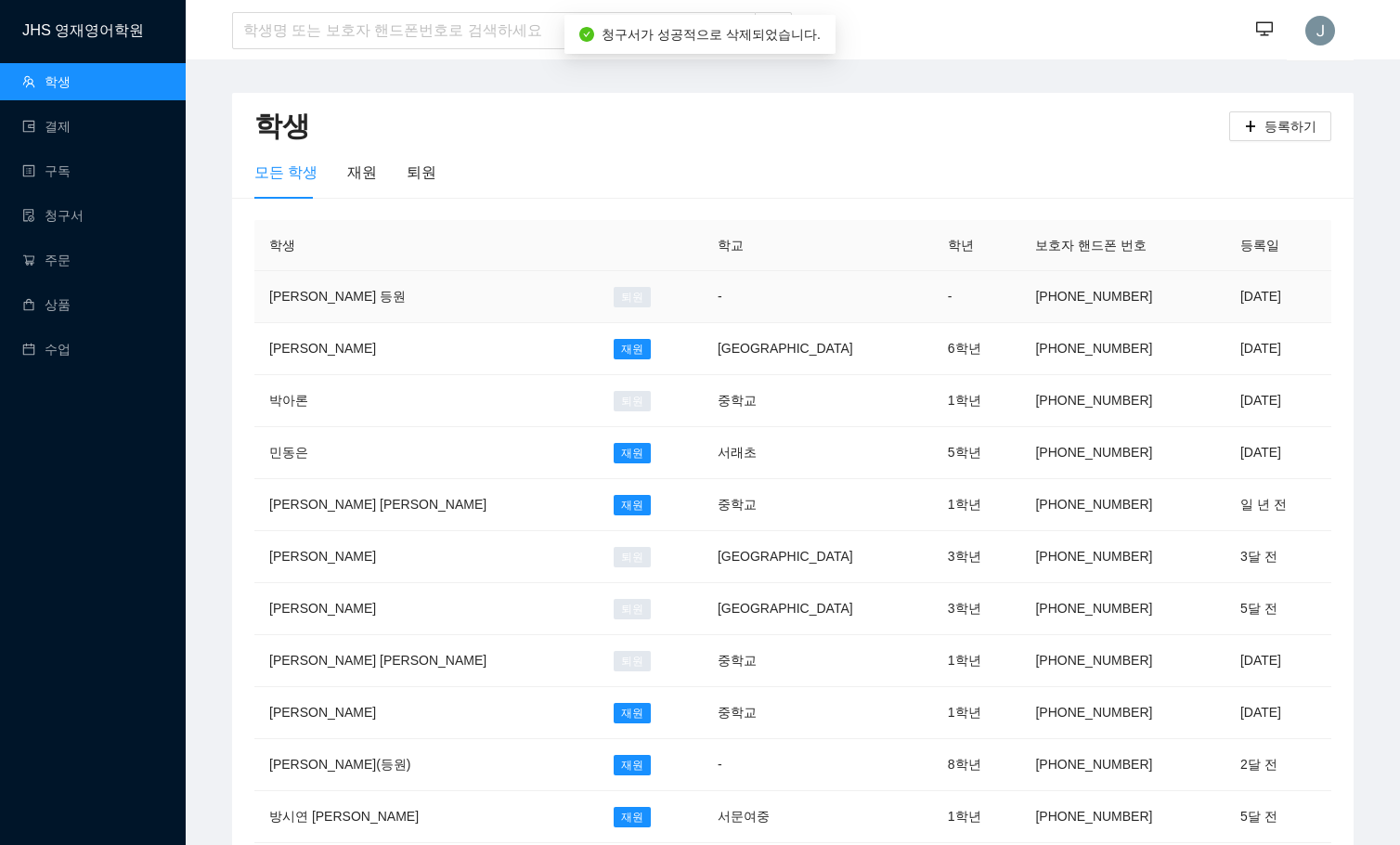
click at [718, 307] on td "-" at bounding box center [818, 296] width 231 height 52
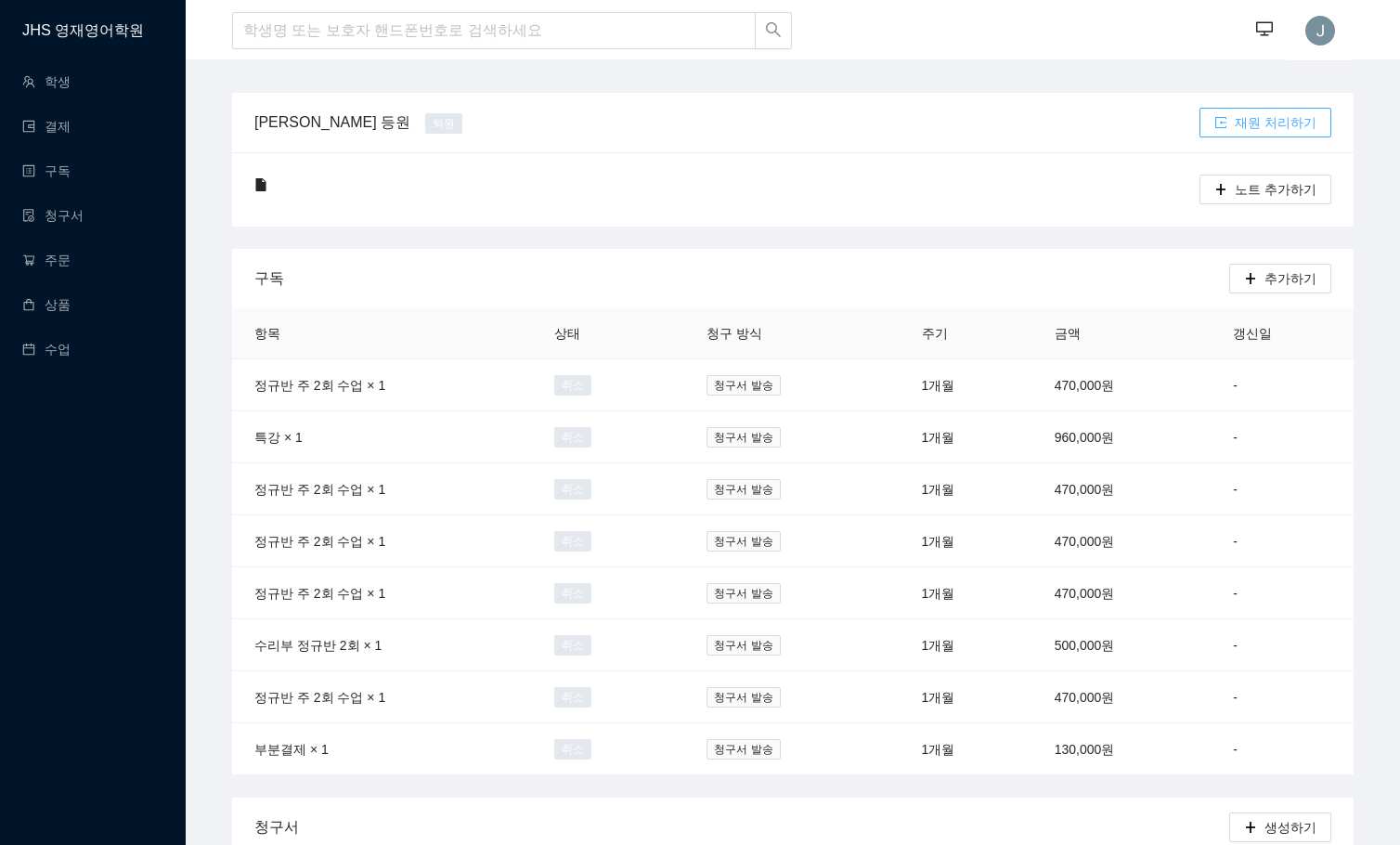
click at [1291, 117] on span "재원 처리하기" at bounding box center [1276, 122] width 82 height 21
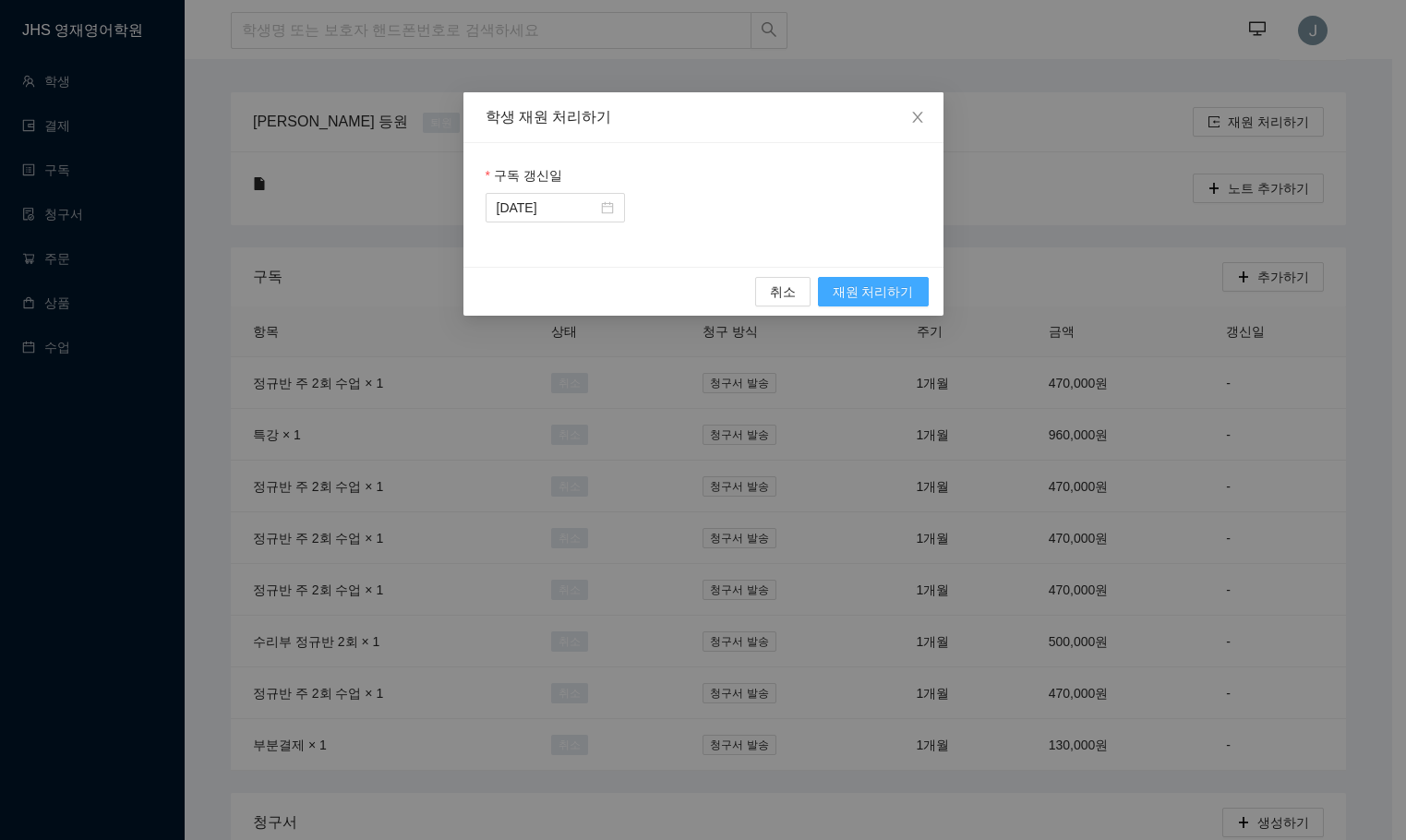
click at [893, 283] on span "재원 처리하기" at bounding box center [874, 291] width 82 height 20
